Goal: Information Seeking & Learning: Learn about a topic

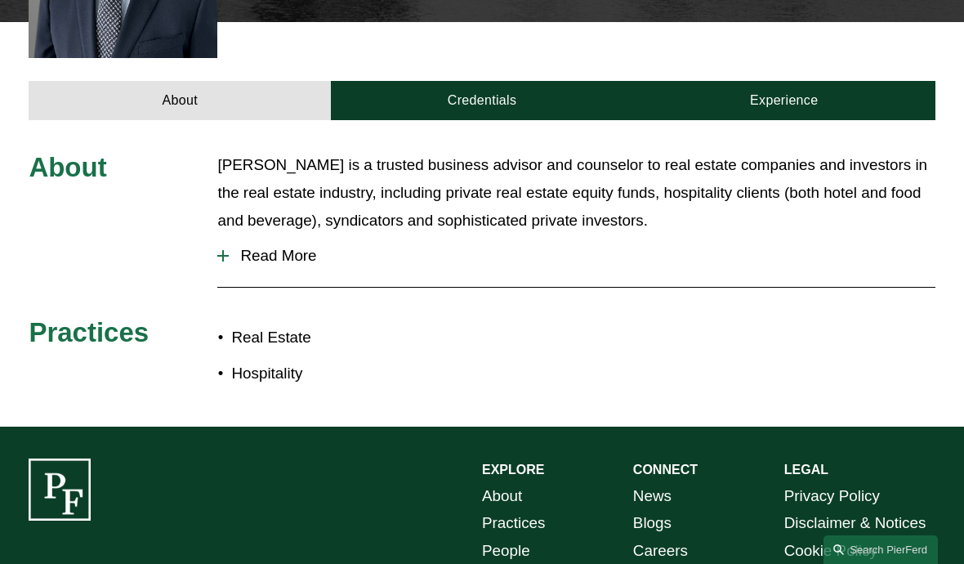
scroll to position [597, 0]
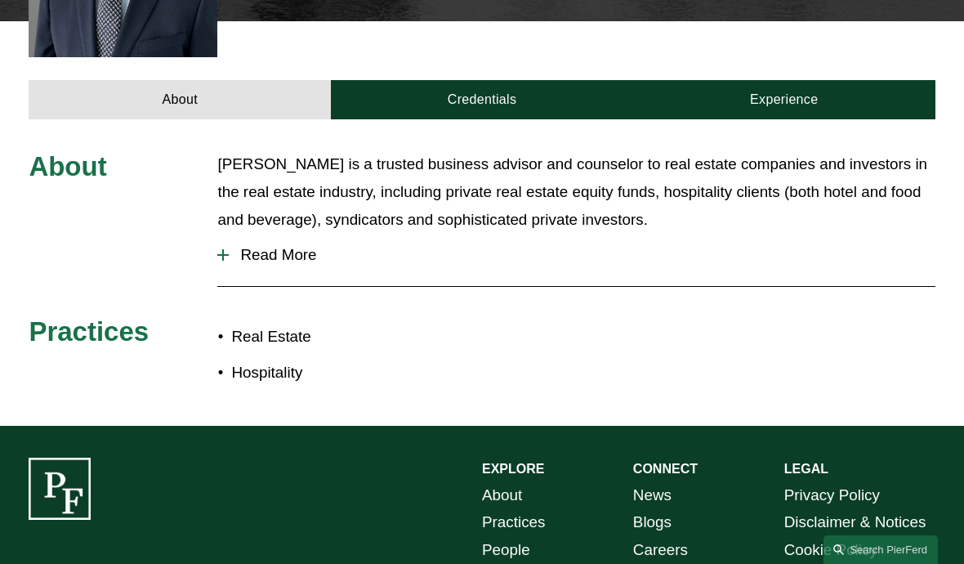
click at [226, 254] on div at bounding box center [222, 255] width 11 height 2
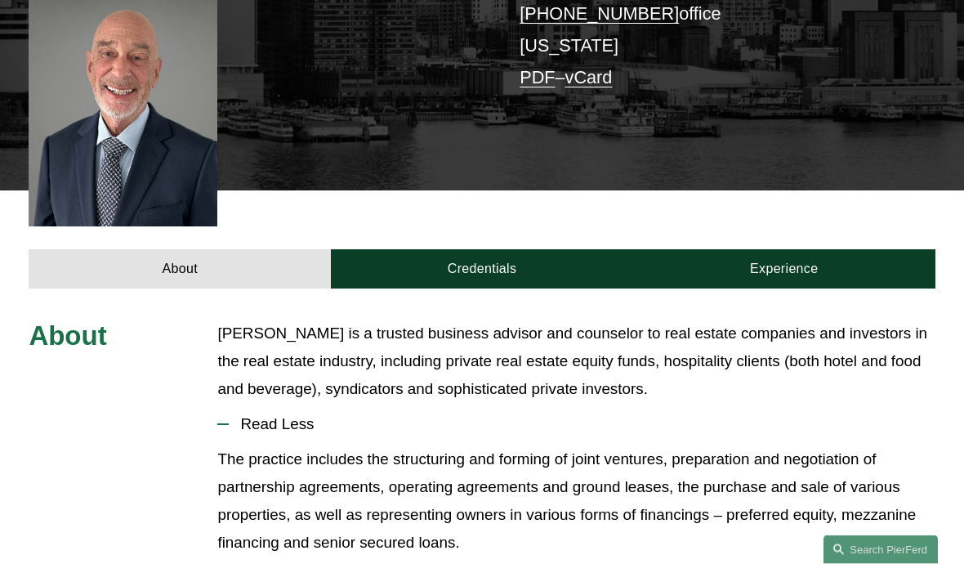
scroll to position [428, 0]
click at [425, 249] on link "Credentials" at bounding box center [482, 268] width 302 height 39
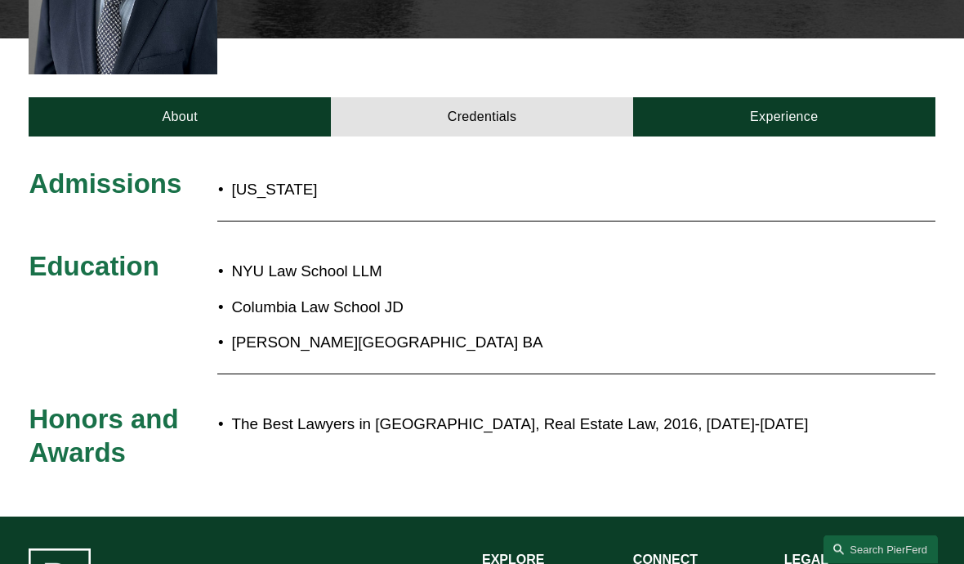
scroll to position [578, 0]
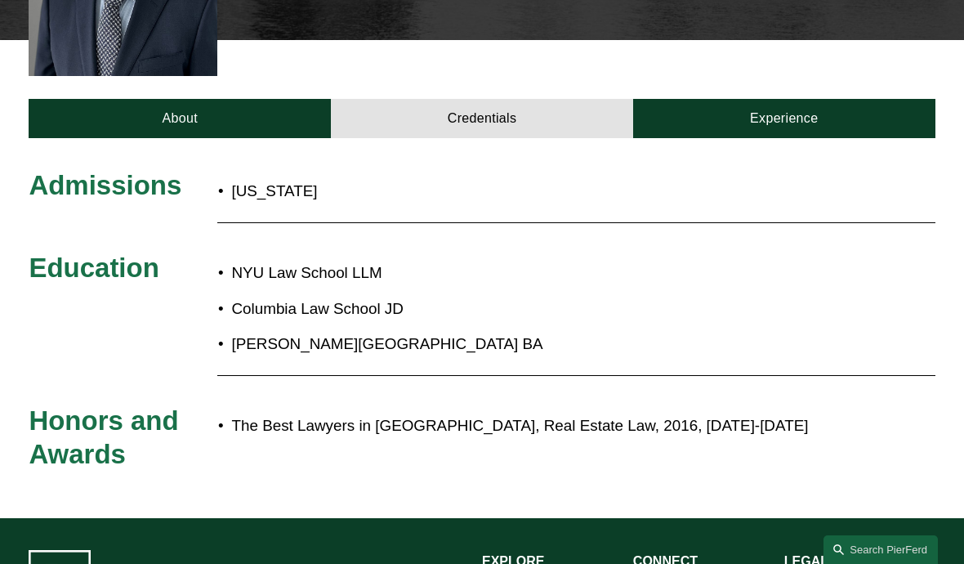
click at [808, 99] on link "Experience" at bounding box center [784, 118] width 302 height 39
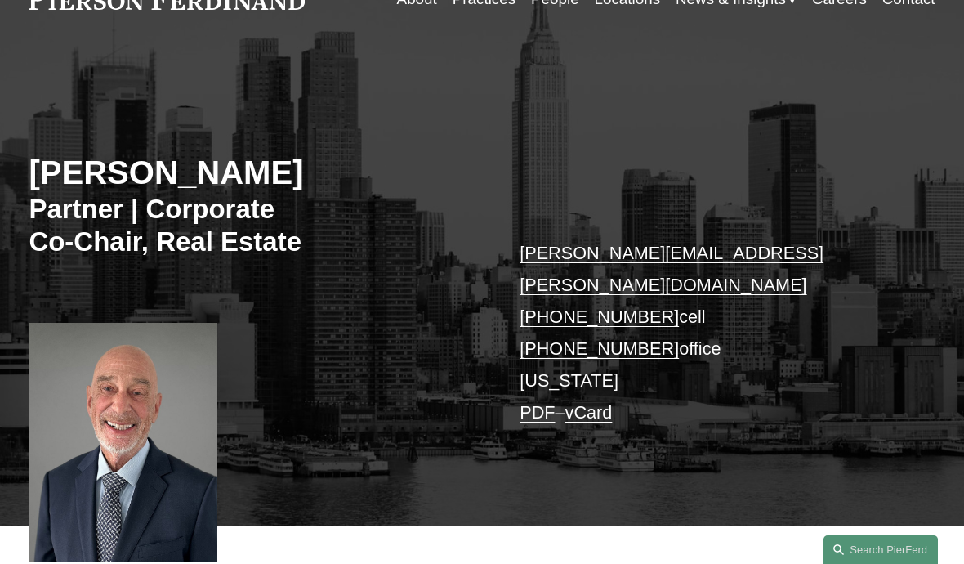
scroll to position [0, 0]
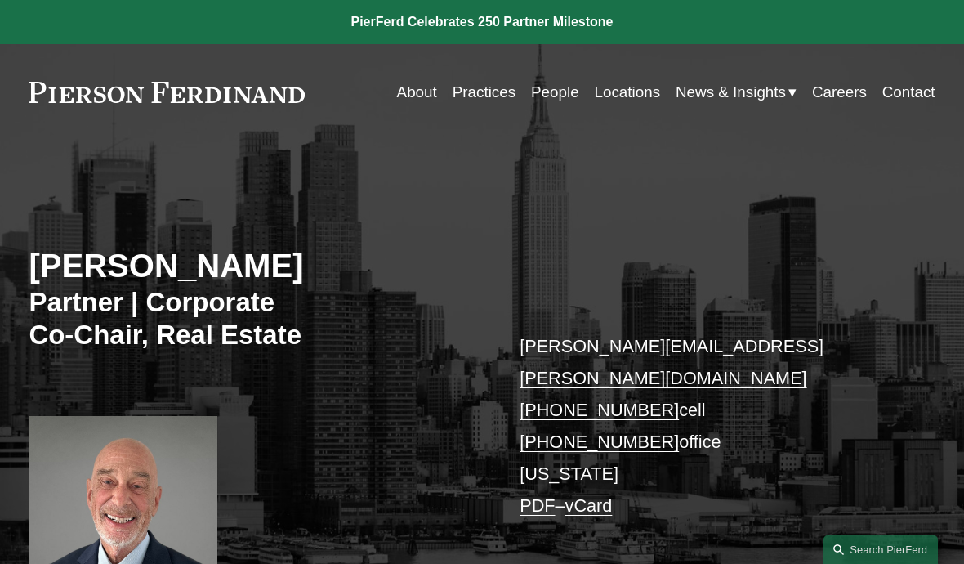
click at [606, 86] on link "Locations" at bounding box center [628, 92] width 66 height 31
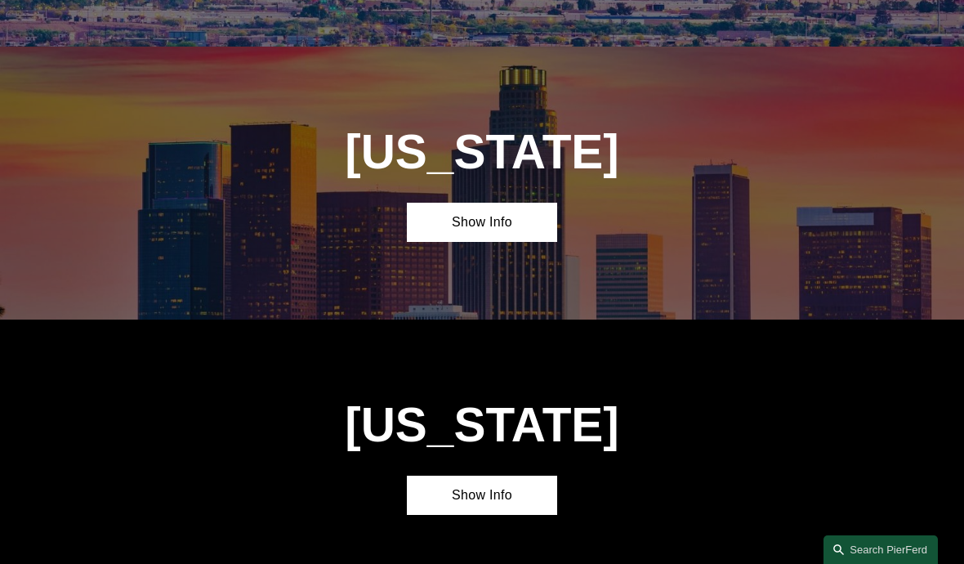
scroll to position [853, 0]
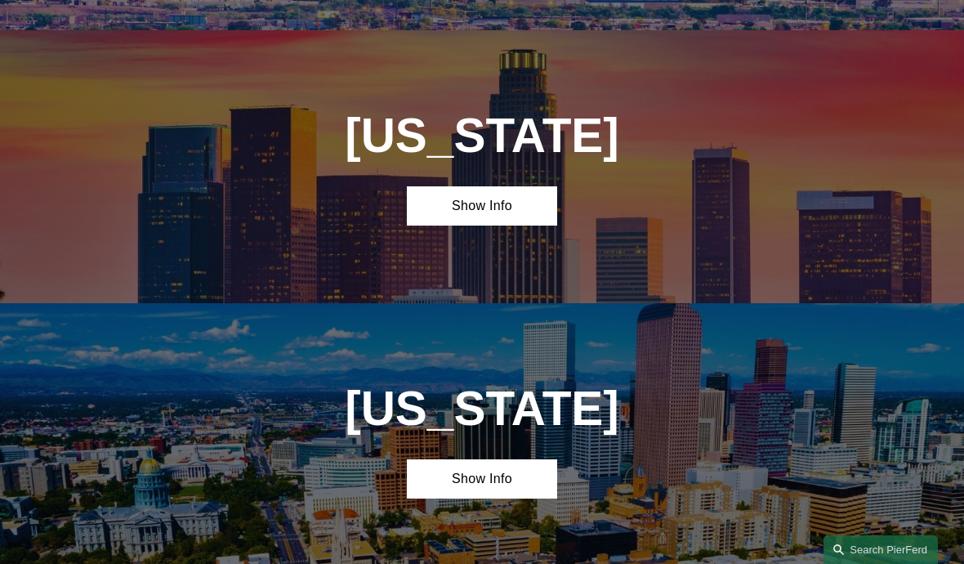
click at [450, 210] on link "Show Info" at bounding box center [482, 205] width 151 height 39
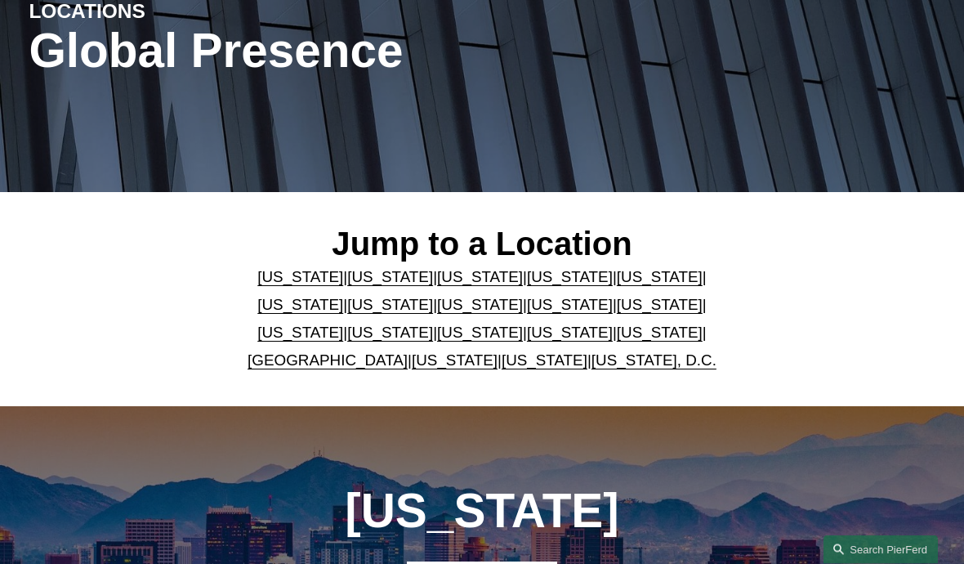
scroll to position [207, 0]
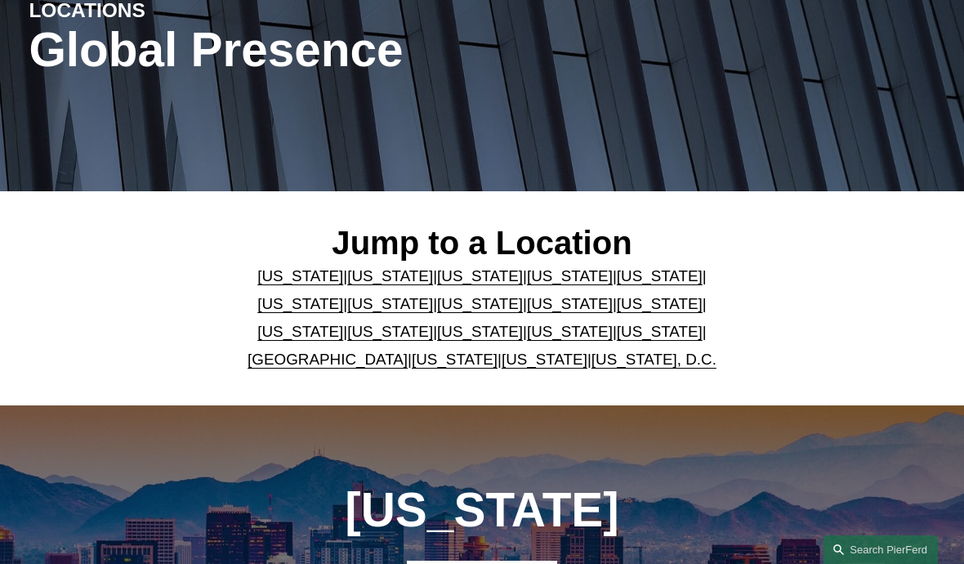
click at [501, 360] on link "Washington" at bounding box center [544, 358] width 86 height 17
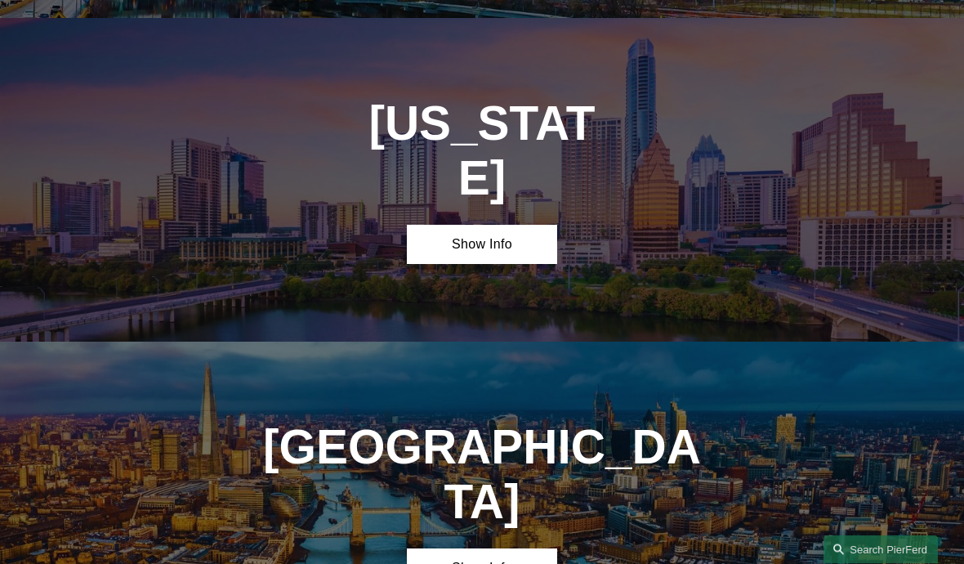
scroll to position [5533, 0]
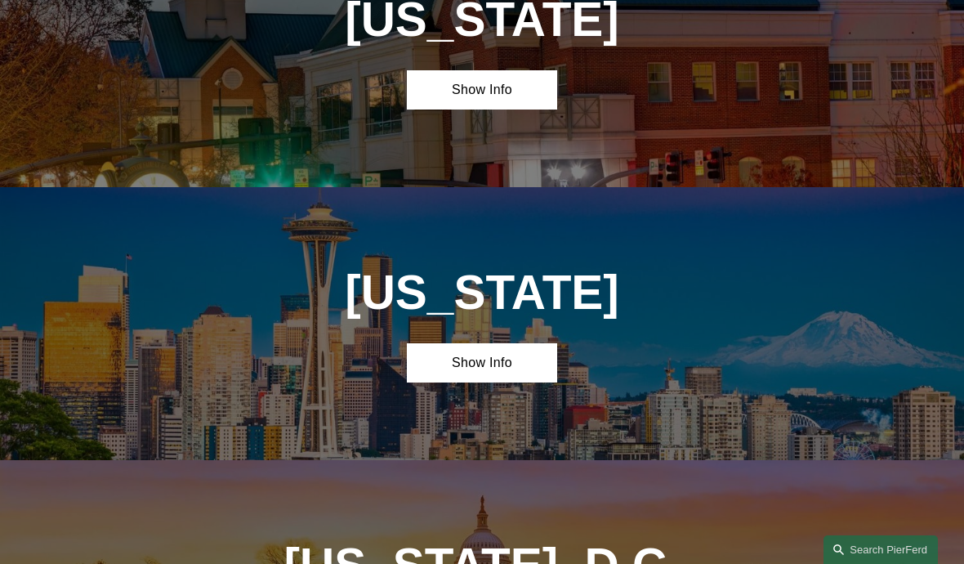
click at [454, 343] on link "Show Info" at bounding box center [482, 362] width 151 height 39
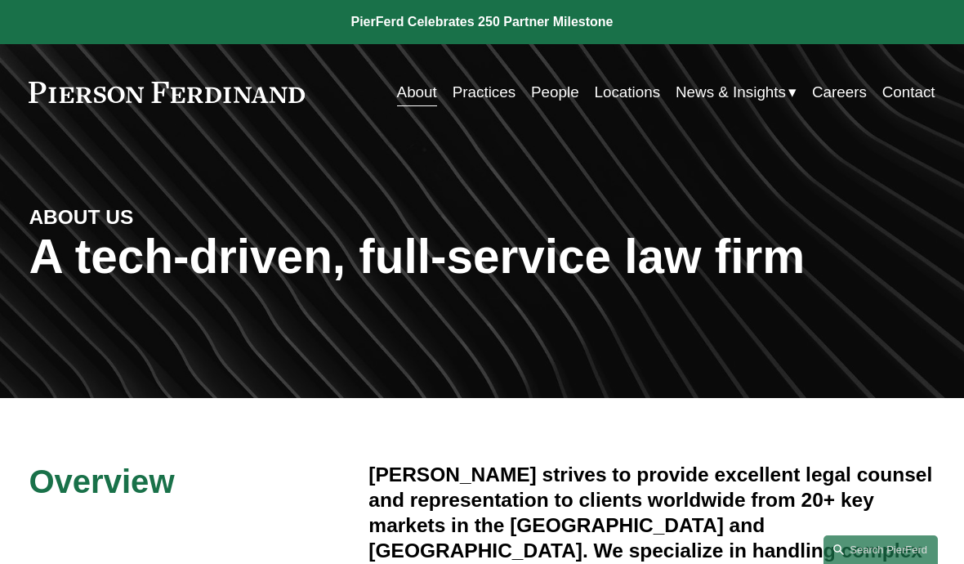
click at [0, 0] on link "News" at bounding box center [0, 0] width 0 height 0
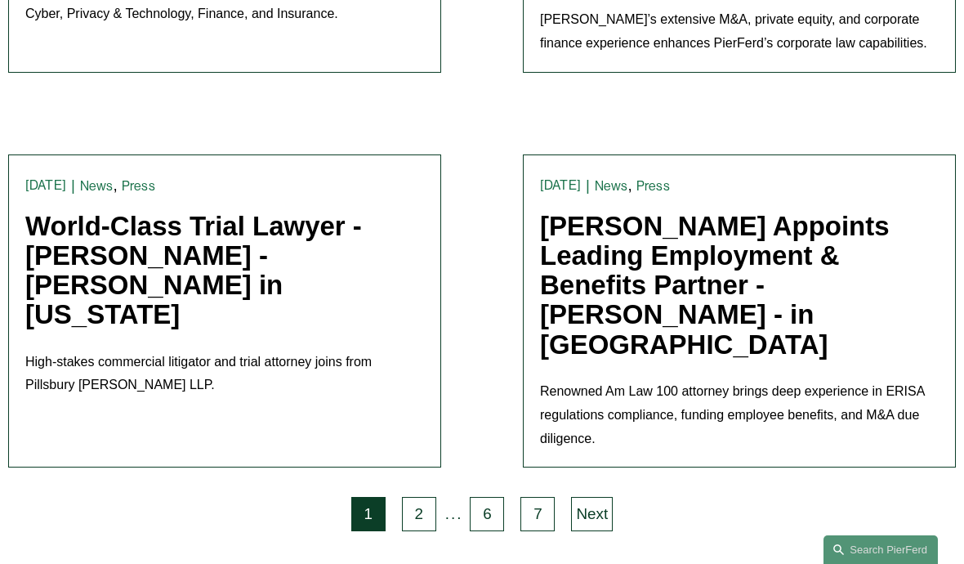
scroll to position [3502, 0]
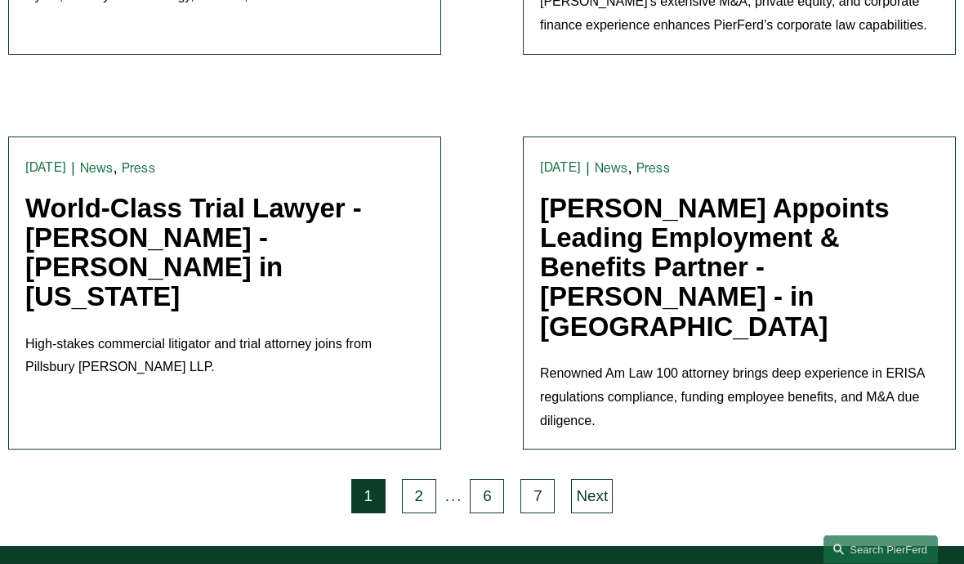
click at [517, 479] on nav "1 2 . . . 6 7 Next" at bounding box center [482, 498] width 964 height 38
click at [537, 479] on link "7" at bounding box center [537, 496] width 34 height 34
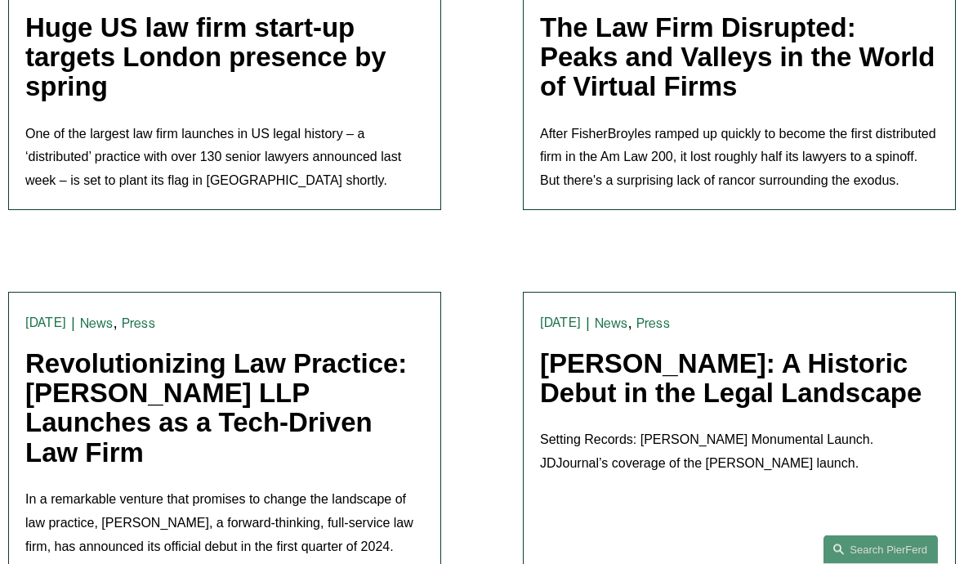
scroll to position [898, 0]
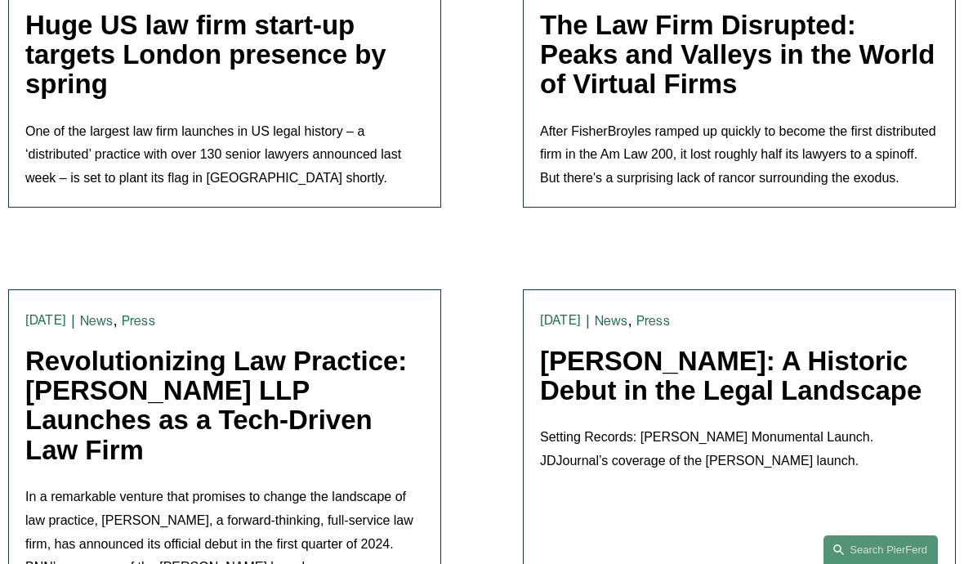
click at [826, 65] on link "The Law Firm Disrupted: Peaks and Valleys in the World of Virtual Firms" at bounding box center [737, 55] width 394 height 90
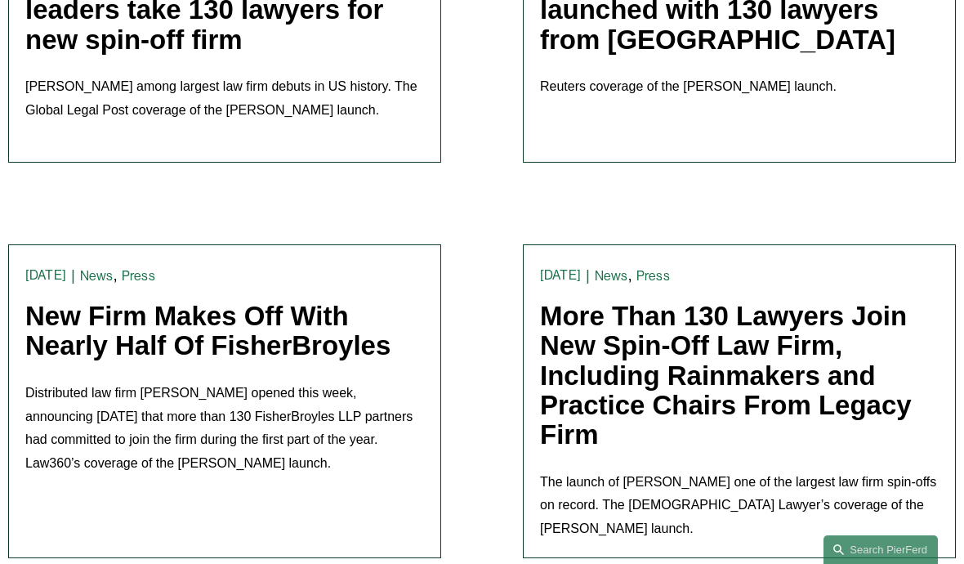
scroll to position [1691, 0]
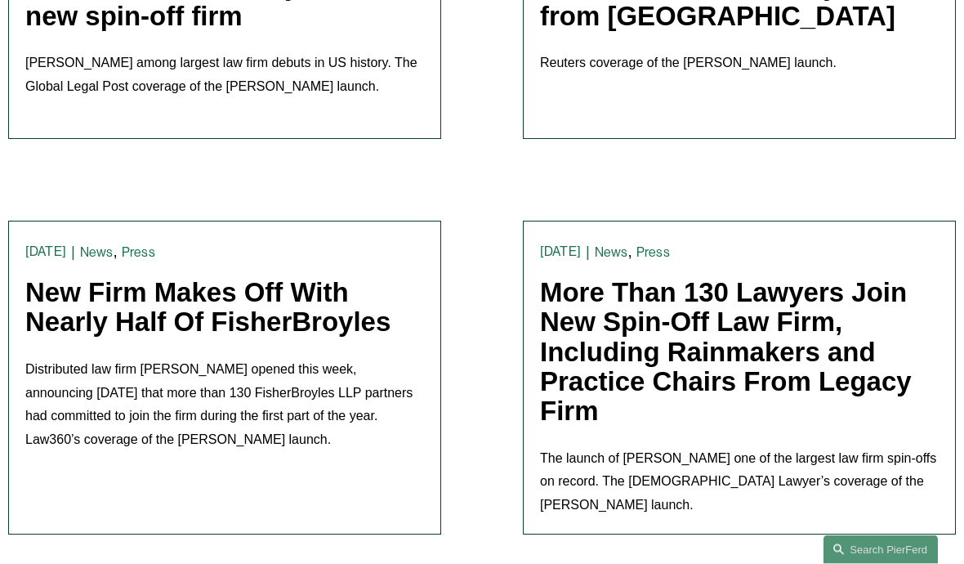
click at [92, 333] on link "New Firm Makes Off With Nearly Half Of FisherBroyles" at bounding box center [207, 308] width 365 height 60
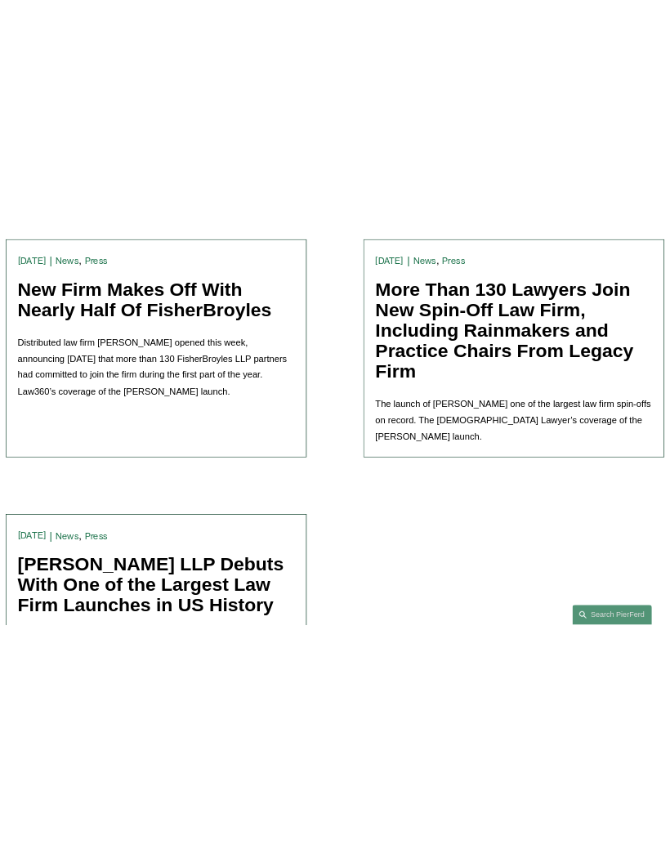
scroll to position [1667, 0]
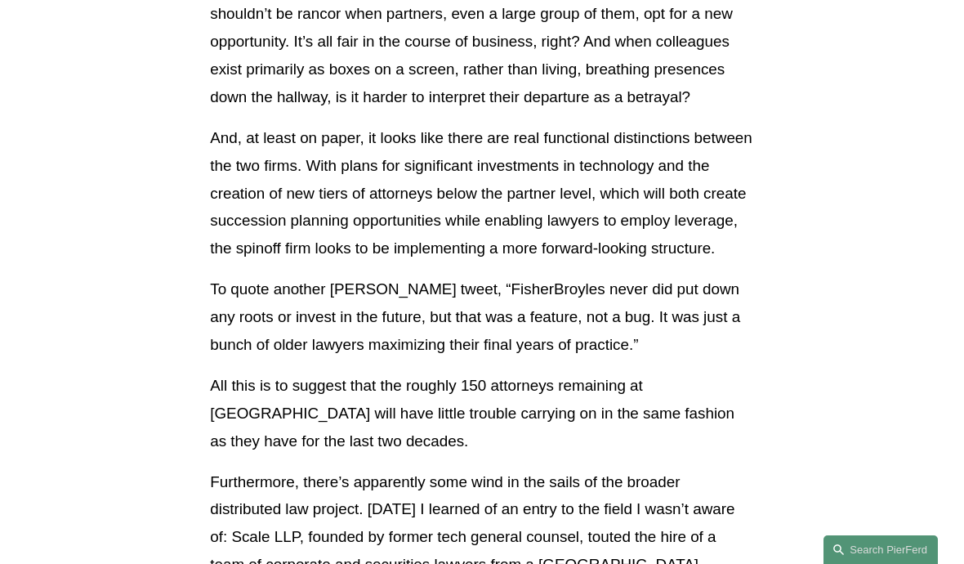
scroll to position [1366, 0]
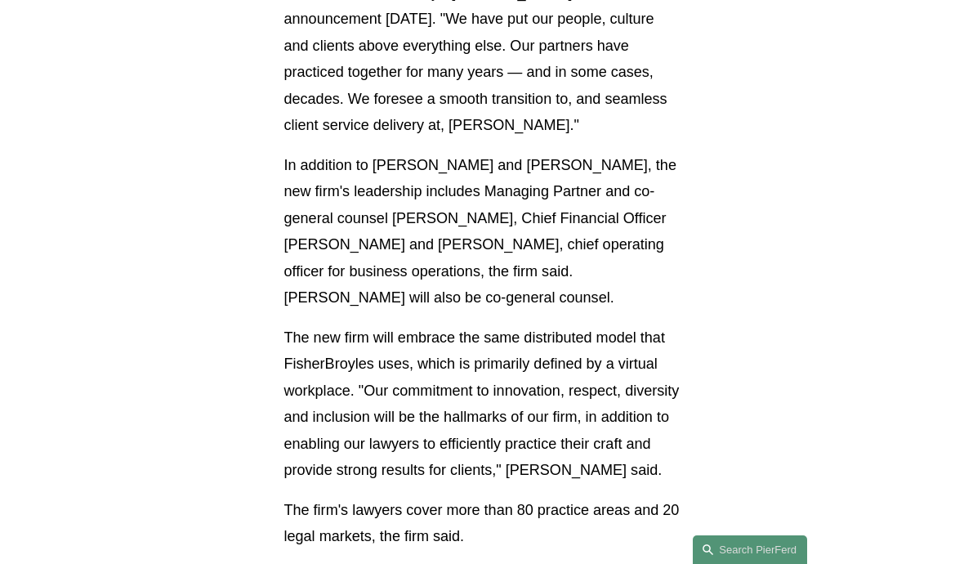
scroll to position [828, 0]
